Goal: Transaction & Acquisition: Purchase product/service

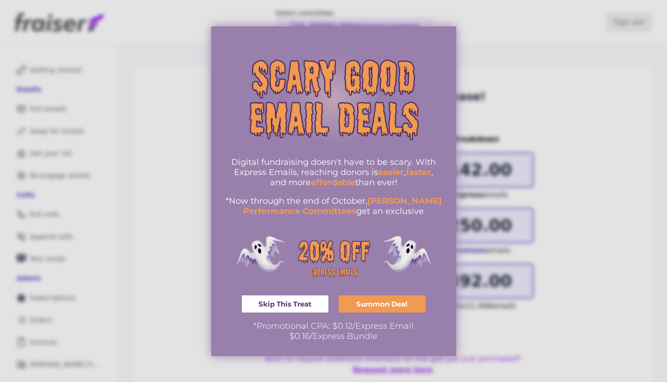
click at [522, 79] on div at bounding box center [333, 191] width 667 height 382
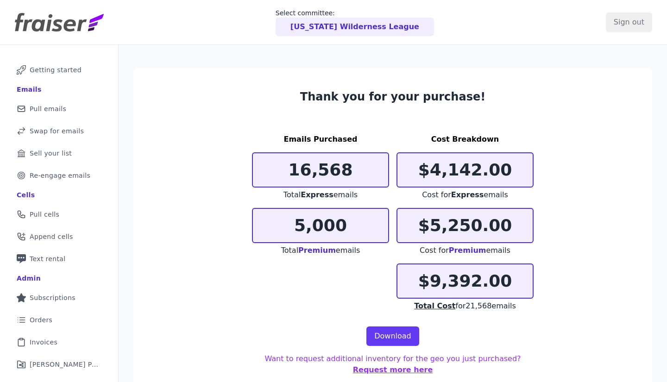
scroll to position [45, 0]
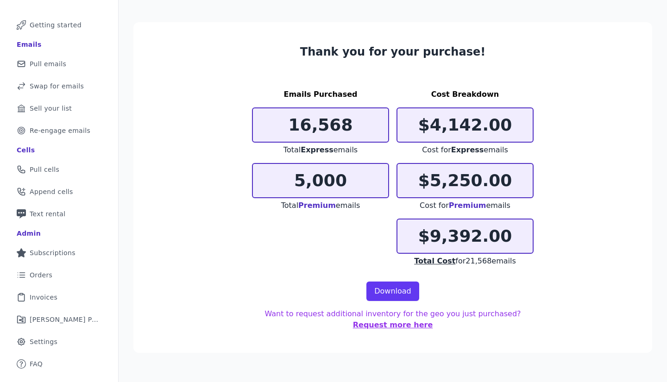
click at [36, 273] on span "Orders" at bounding box center [41, 275] width 23 height 9
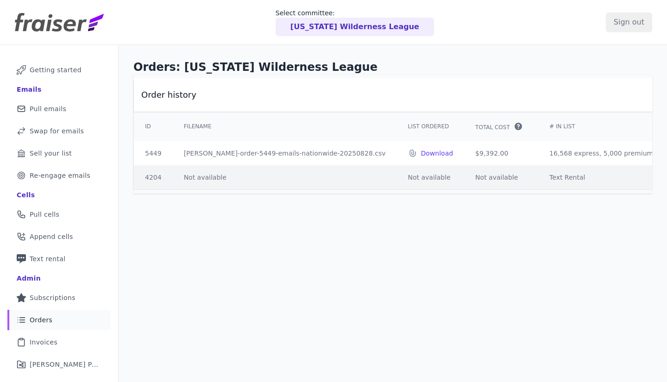
click at [56, 296] on span "Subscriptions" at bounding box center [53, 297] width 46 height 9
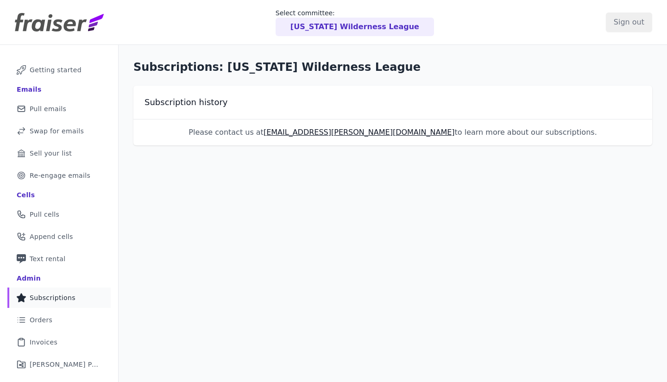
click at [46, 114] on link "Mail Icon Outline of a mail envelope Pull emails" at bounding box center [58, 109] width 103 height 20
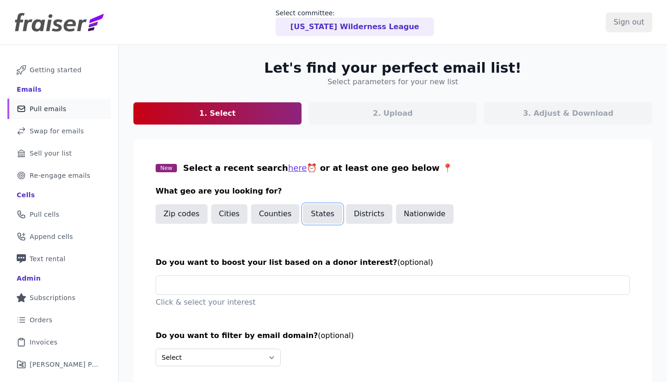
click at [317, 214] on button "States" at bounding box center [322, 213] width 39 height 19
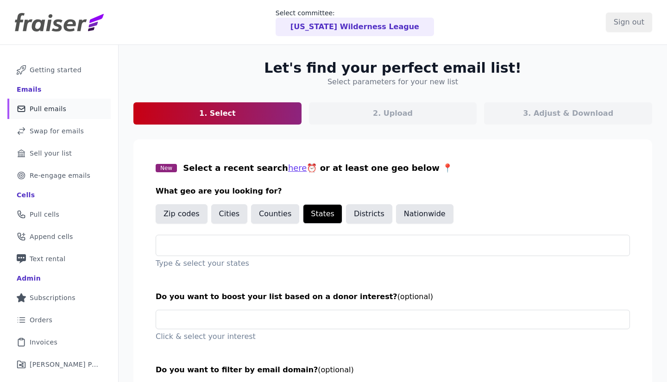
click at [231, 237] on div at bounding box center [397, 245] width 466 height 20
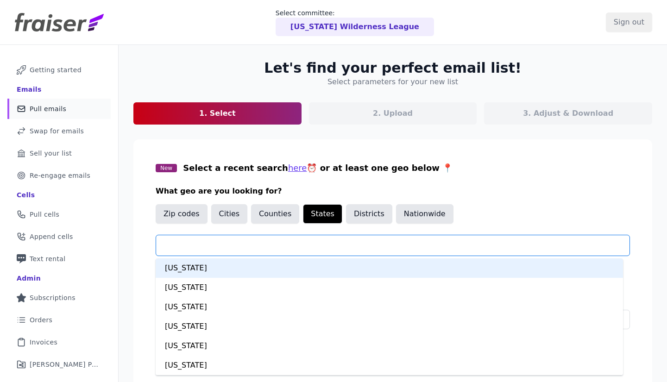
type input "*"
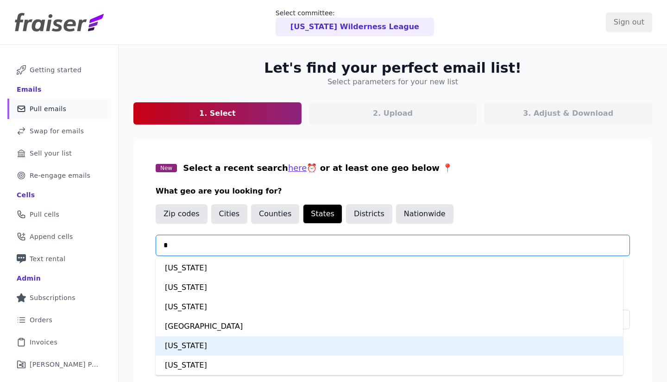
click at [233, 345] on div "[US_STATE]" at bounding box center [390, 345] width 468 height 19
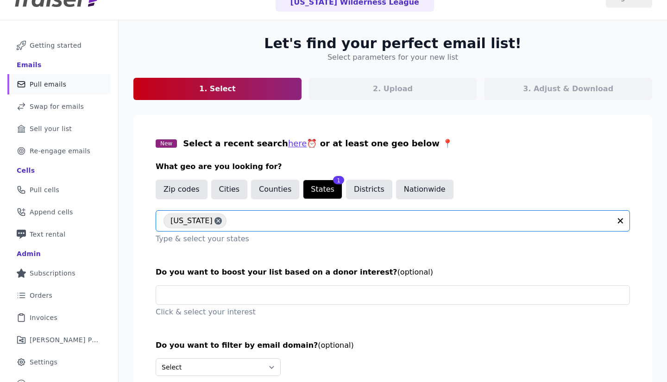
scroll to position [82, 0]
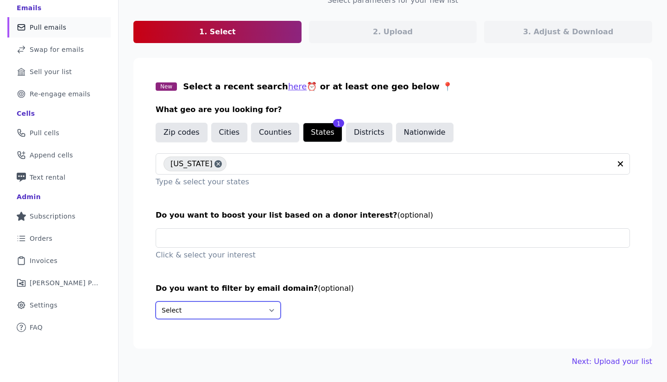
click at [254, 307] on select "Select Include only these domains Include none of these domains" at bounding box center [218, 311] width 125 height 18
click at [446, 305] on div "Select Include only these domains Include none of these domains" at bounding box center [393, 311] width 475 height 18
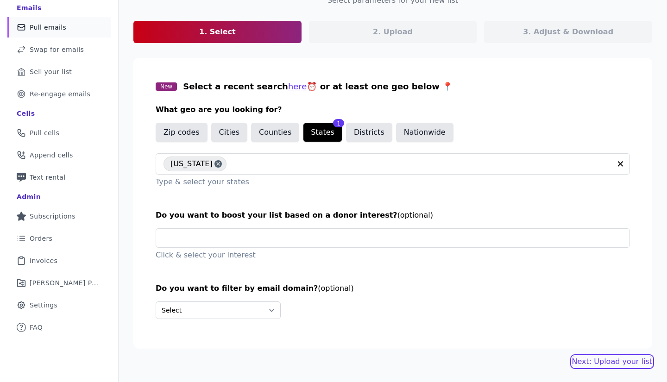
click at [614, 363] on link "Next: Upload your list" at bounding box center [612, 361] width 80 height 11
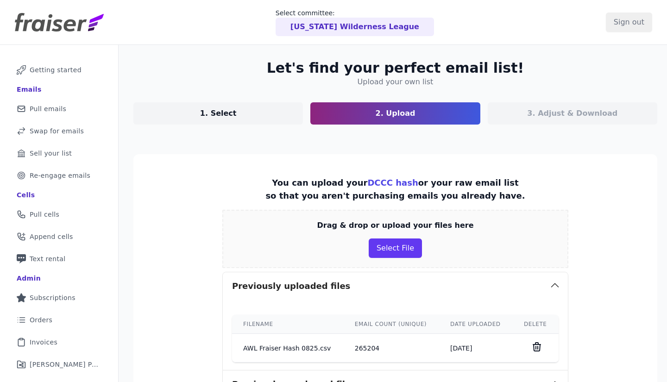
click at [541, 107] on div "3. Adjust & Download" at bounding box center [573, 113] width 170 height 22
drag, startPoint x: 541, startPoint y: 109, endPoint x: 512, endPoint y: 111, distance: 29.3
click at [541, 109] on p "3. Adjust & Download" at bounding box center [572, 113] width 90 height 11
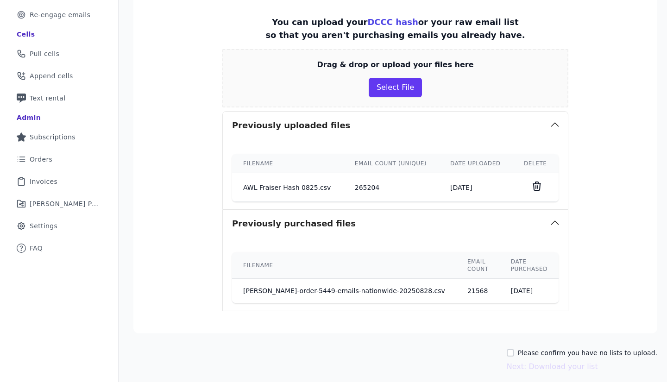
scroll to position [190, 0]
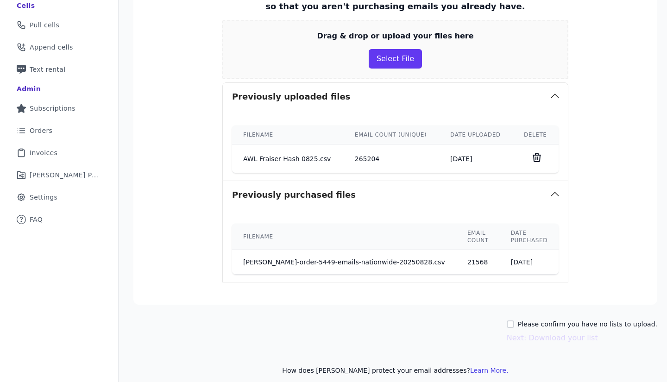
click at [456, 158] on td "8/28/2025" at bounding box center [476, 159] width 74 height 29
click at [550, 92] on icon "button" at bounding box center [555, 95] width 11 height 11
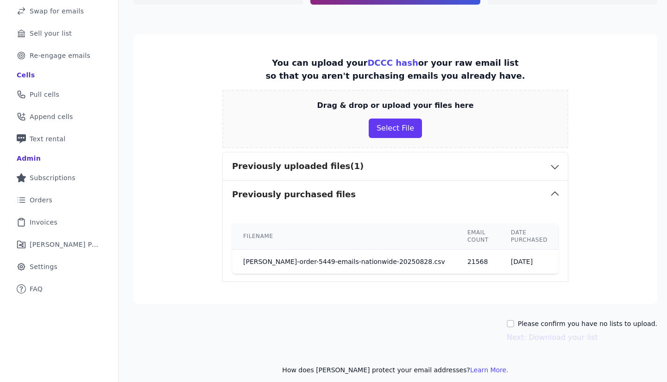
click at [537, 319] on label "Please confirm you have no lists to upload." at bounding box center [588, 323] width 140 height 9
click at [514, 320] on input "Please confirm you have no lists to upload." at bounding box center [510, 323] width 7 height 7
checkbox input "true"
click at [536, 332] on button "Next: Download your list" at bounding box center [552, 337] width 91 height 11
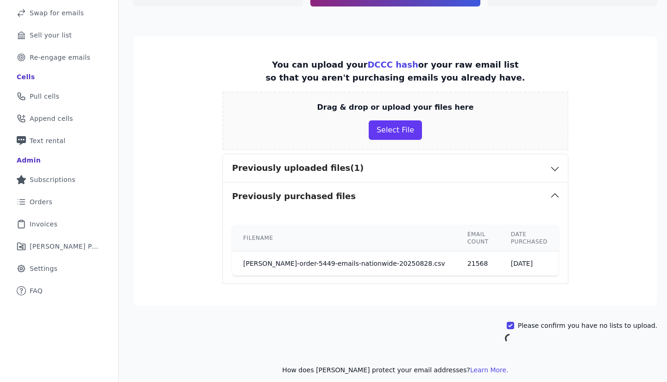
scroll to position [45, 0]
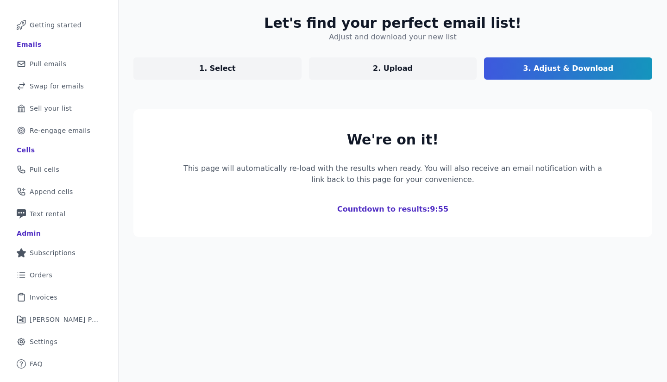
click at [242, 65] on link "1. Select" at bounding box center [217, 68] width 168 height 22
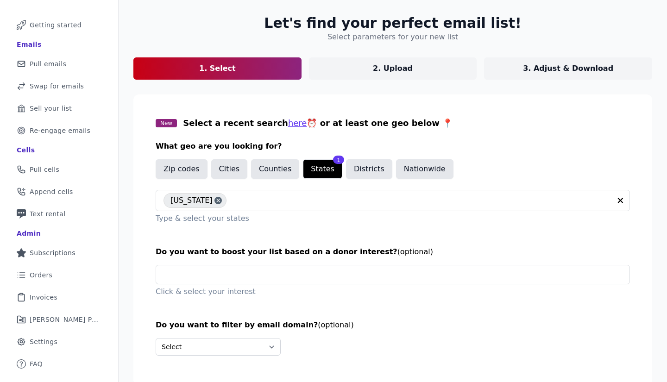
click at [337, 60] on link "2. Upload" at bounding box center [393, 68] width 168 height 22
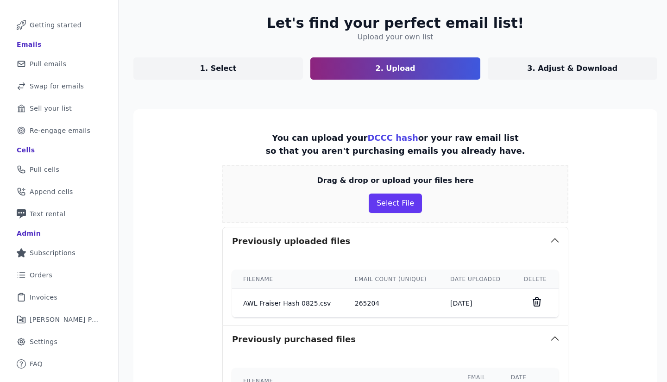
click at [520, 73] on link "3. Adjust & Download" at bounding box center [573, 68] width 170 height 22
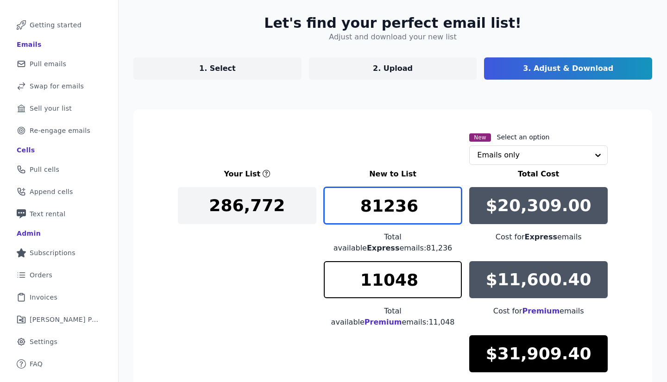
click at [449, 200] on input "81236" at bounding box center [393, 205] width 139 height 37
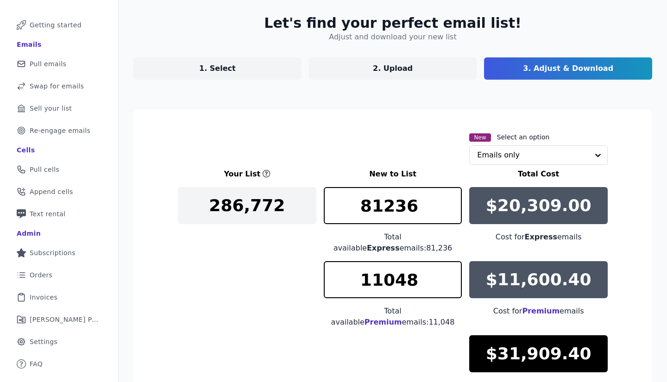
click at [382, 130] on section "New Select an option Emails only Your List New to List Total Cost 286,772 81236…" at bounding box center [392, 302] width 519 height 387
click at [508, 153] on input "text" at bounding box center [533, 155] width 112 height 19
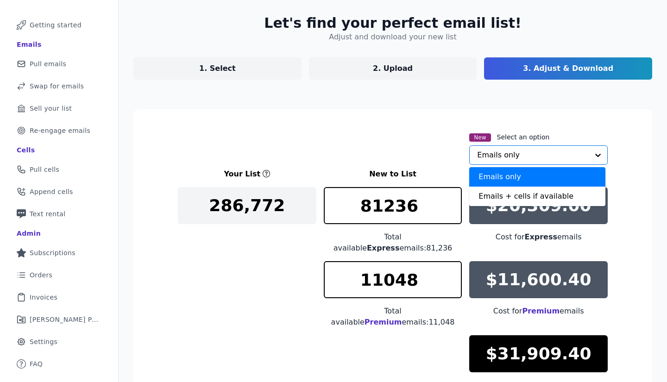
click at [364, 140] on div "New Select an option Emails only Emails + cells if available Option Emails only…" at bounding box center [393, 148] width 430 height 33
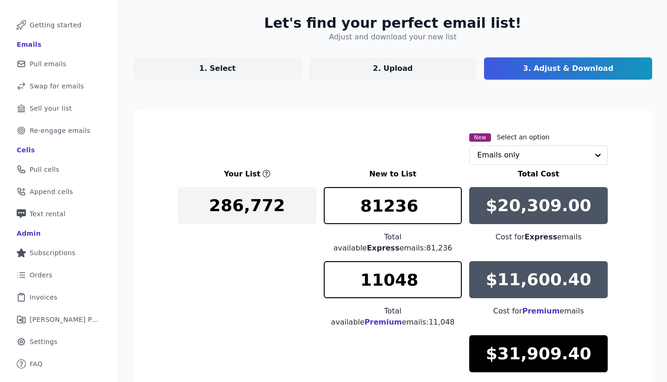
click at [47, 62] on span "Pull emails" at bounding box center [48, 63] width 37 height 9
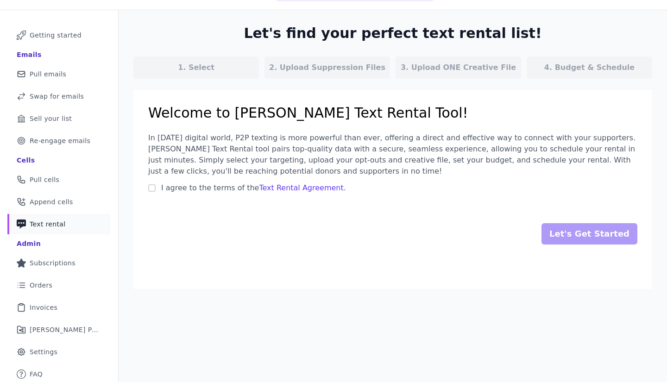
scroll to position [45, 0]
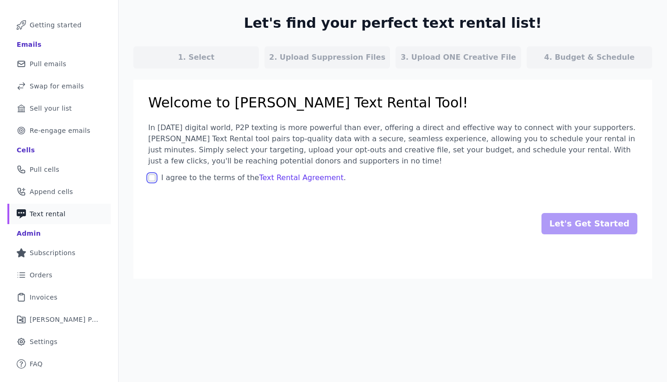
click at [154, 177] on input "I agree to the terms of the Text Rental Agreement ." at bounding box center [151, 177] width 7 height 7
checkbox input "true"
click at [594, 224] on input "Let's Get Started" at bounding box center [590, 223] width 96 height 21
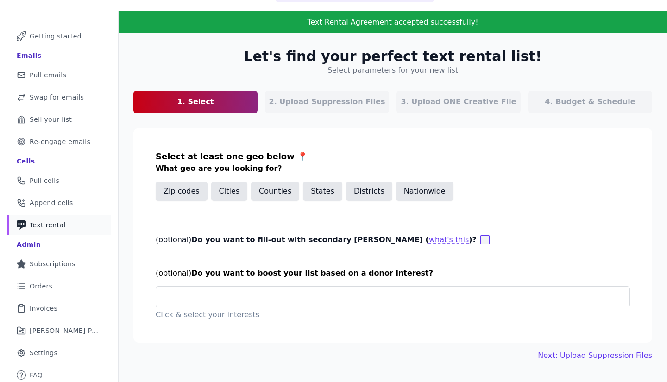
scroll to position [45, 0]
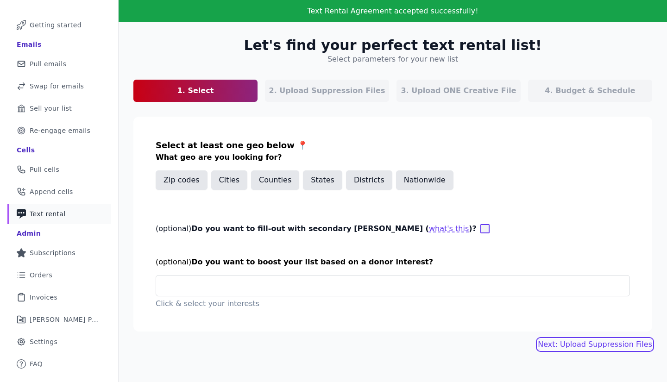
click at [580, 344] on button "Next: Upload Suppression Files" at bounding box center [595, 344] width 114 height 11
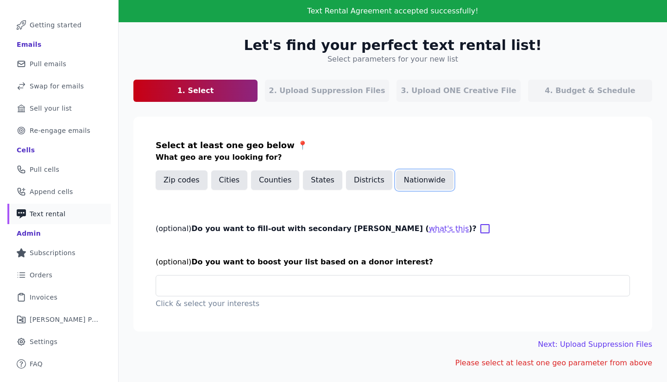
click at [406, 181] on button "Nationwide" at bounding box center [424, 180] width 57 height 19
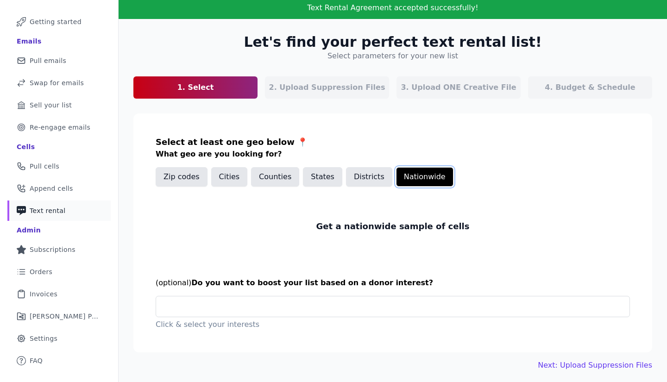
scroll to position [52, 0]
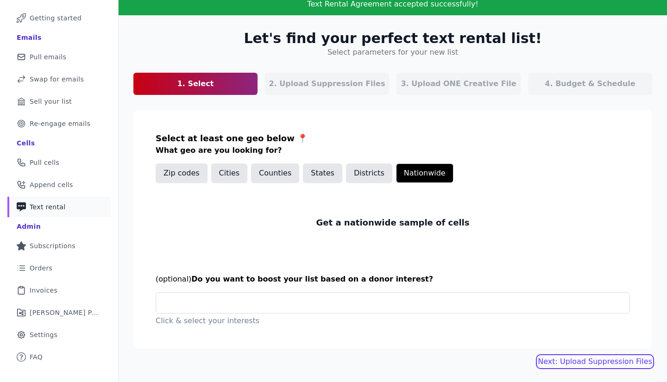
click at [615, 362] on link "Next: Upload Suppression Files" at bounding box center [595, 361] width 114 height 11
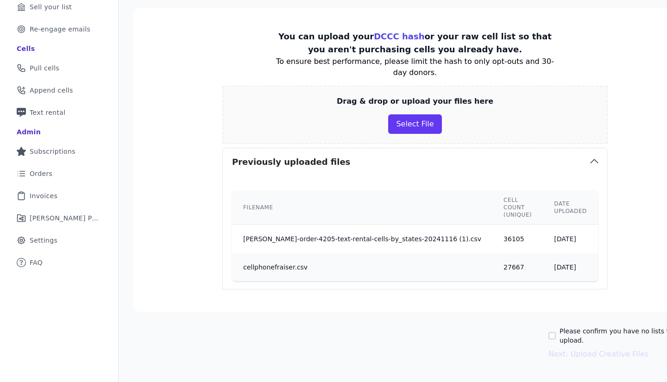
scroll to position [164, 0]
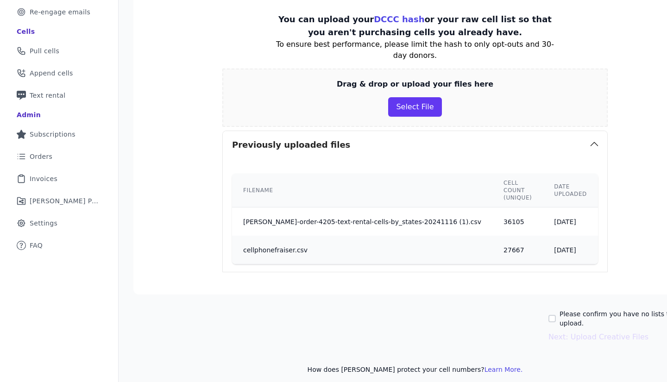
click at [574, 314] on div "Please confirm you have no lists to upload. Next: Upload Creative Files" at bounding box center [623, 326] width 148 height 33
click at [577, 310] on label "Please confirm you have no lists to upload." at bounding box center [628, 319] width 137 height 19
click at [556, 315] on input "Please confirm you have no lists to upload." at bounding box center [552, 318] width 7 height 7
checkbox input "true"
click at [588, 332] on button "Next: Upload Creative Files" at bounding box center [599, 337] width 100 height 11
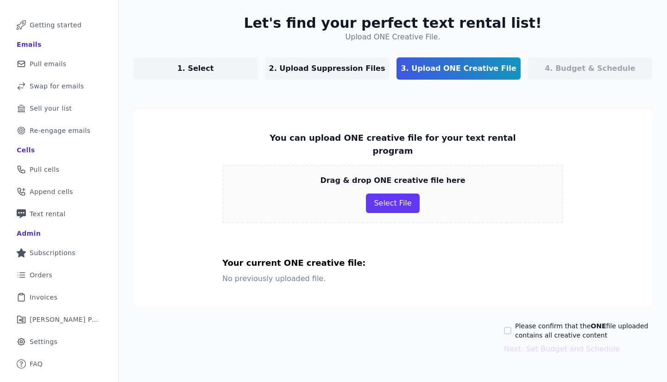
scroll to position [45, 0]
click at [530, 322] on label "Please confirm that the ONE file uploaded contains all creative content" at bounding box center [583, 331] width 137 height 19
click at [512, 327] on input "Please confirm that the ONE file uploaded contains all creative content" at bounding box center [507, 330] width 7 height 7
click at [524, 270] on p "No previously uploaded file." at bounding box center [392, 277] width 341 height 15
click at [504, 327] on input "Please confirm that the ONE file uploaded contains all creative content" at bounding box center [507, 330] width 7 height 7
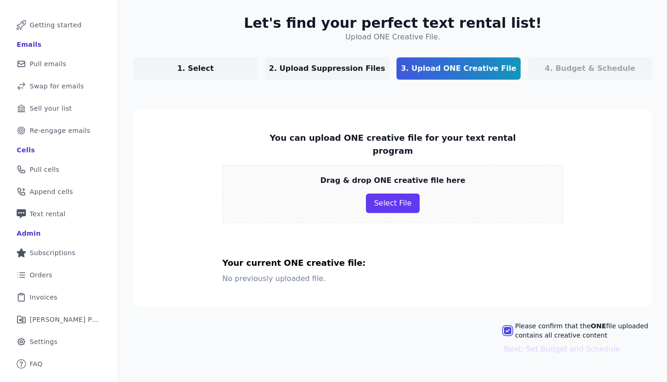
checkbox input "false"
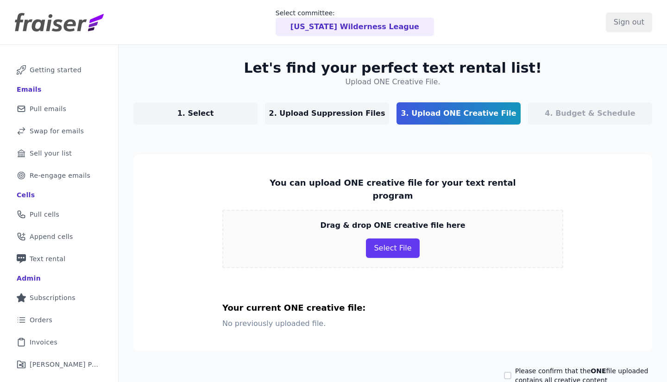
click at [572, 113] on p "4. Budget & Schedule" at bounding box center [590, 113] width 90 height 11
click at [439, 108] on link "3. Upload ONE Creative File" at bounding box center [459, 113] width 124 height 22
click at [382, 239] on button "Select File" at bounding box center [392, 248] width 53 height 19
click at [314, 105] on link "2. Upload Suppression Files" at bounding box center [327, 113] width 124 height 22
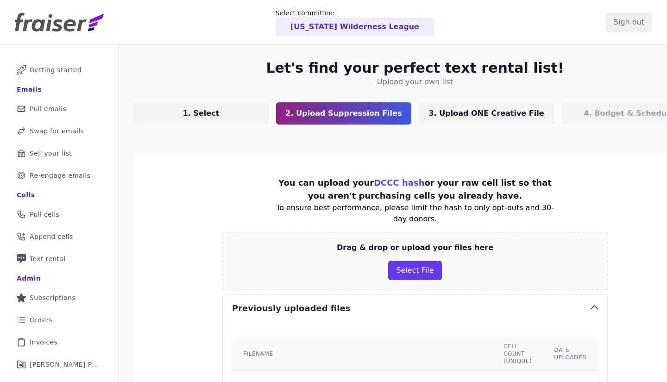
click at [192, 110] on p "1. Select" at bounding box center [201, 113] width 37 height 11
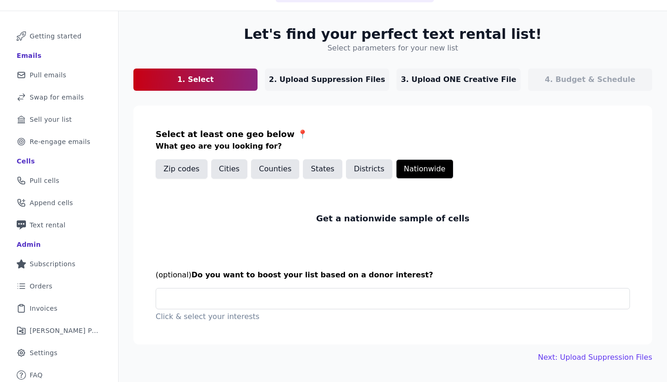
scroll to position [45, 0]
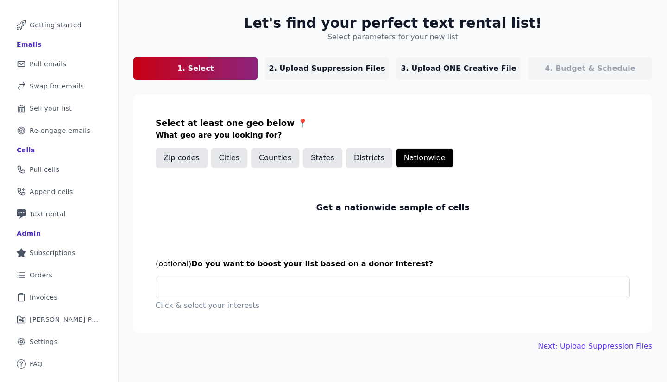
click at [49, 274] on span "Orders" at bounding box center [41, 275] width 23 height 9
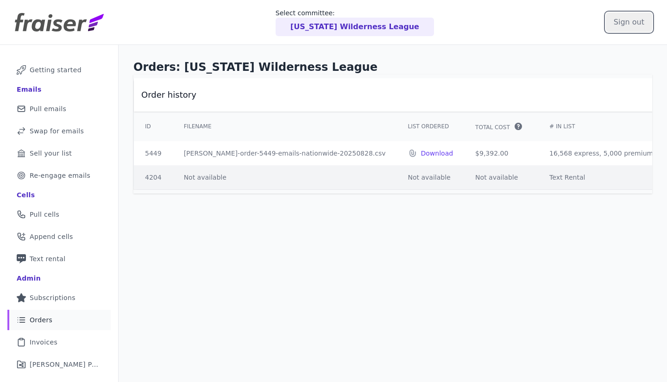
click at [629, 23] on input "Sign out" at bounding box center [629, 22] width 46 height 19
